Goal: Register for event/course

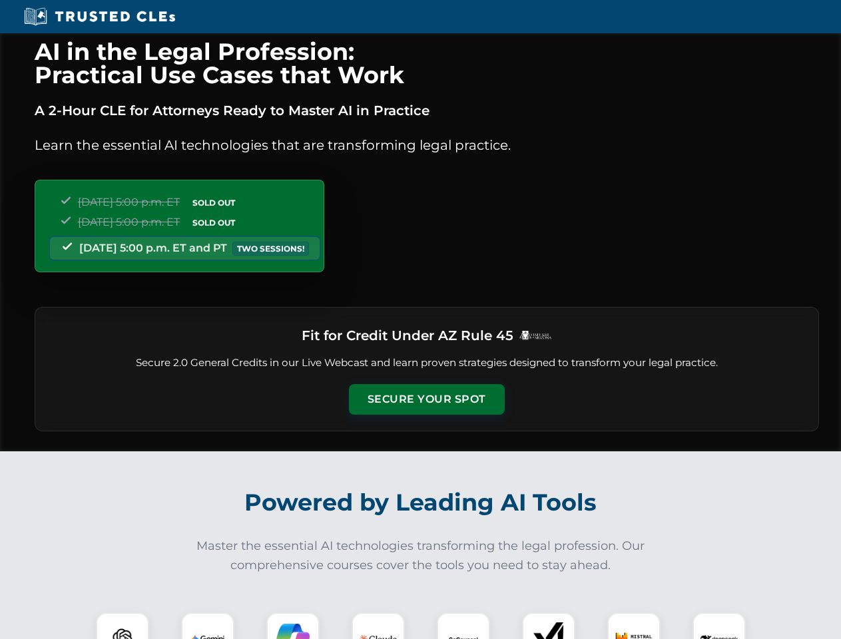
click at [426, 400] on button "Secure Your Spot" at bounding box center [427, 399] width 156 height 31
click at [123, 626] on img at bounding box center [122, 639] width 39 height 39
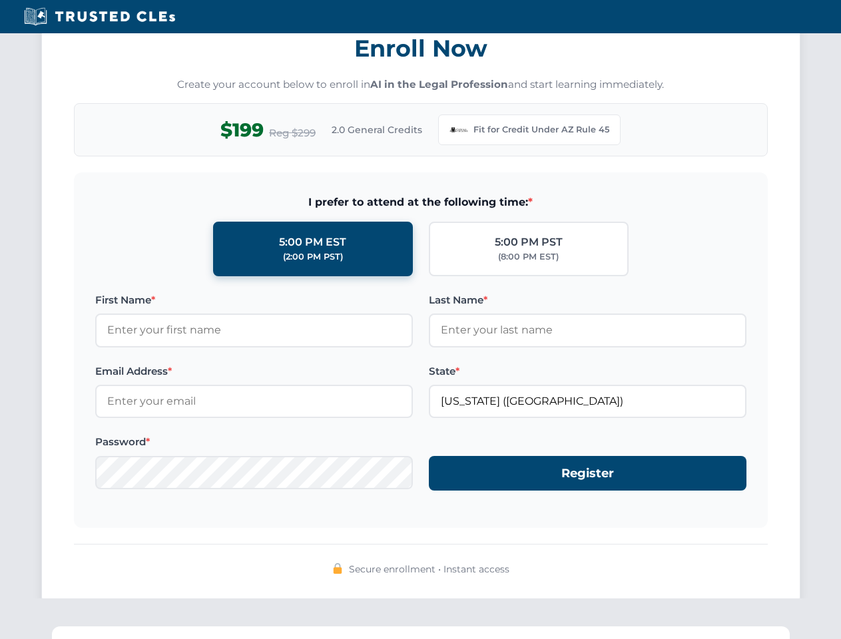
scroll to position [1298, 0]
